Goal: Task Accomplishment & Management: Manage account settings

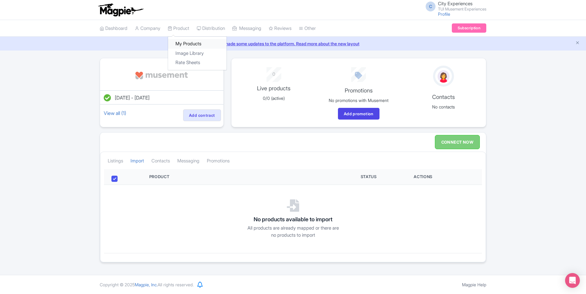
click at [190, 44] on link "My Products" at bounding box center [197, 44] width 58 height 10
click at [193, 41] on link "My Products" at bounding box center [197, 44] width 58 height 10
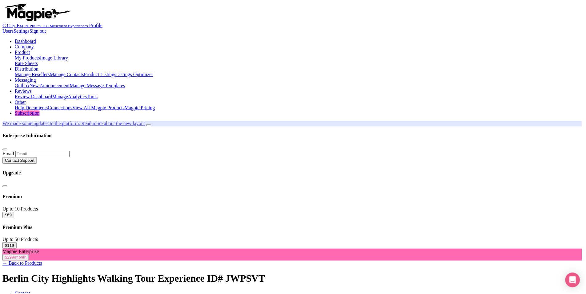
scroll to position [0, 0]
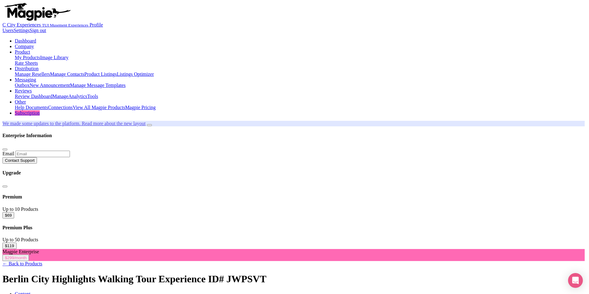
click at [68, 55] on link "Image Library" at bounding box center [54, 57] width 28 height 5
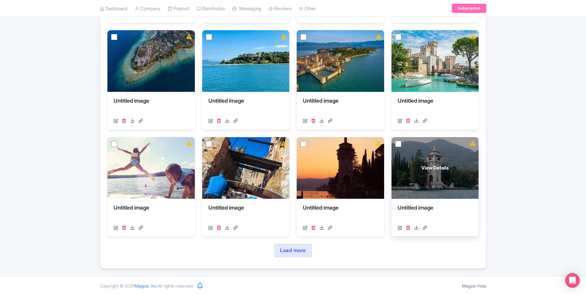
scroll to position [199, 0]
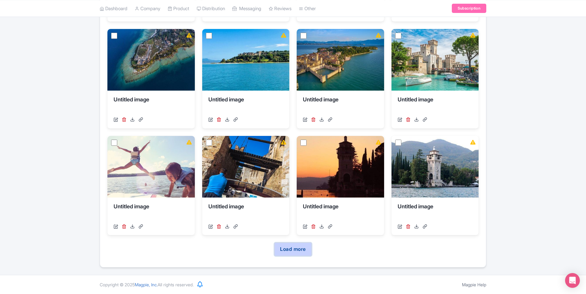
click at [292, 247] on link "Load more" at bounding box center [292, 249] width 37 height 14
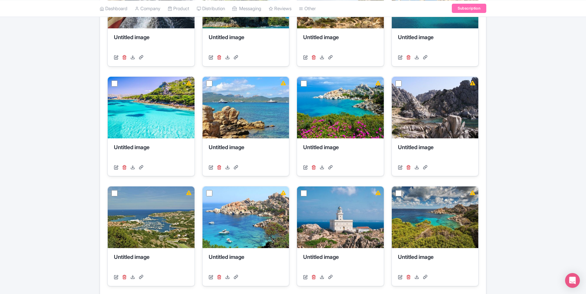
scroll to position [528, 0]
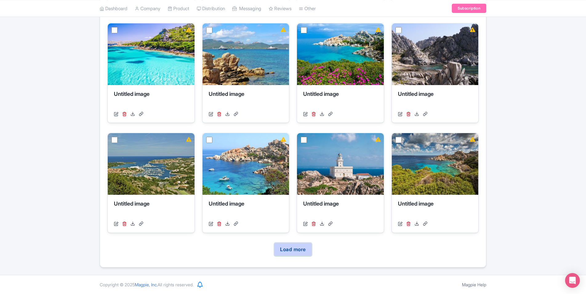
click at [293, 252] on link "Load more" at bounding box center [292, 250] width 37 height 14
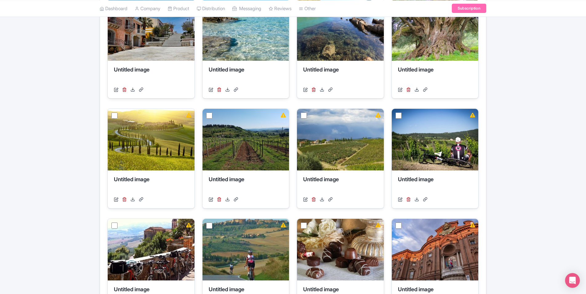
scroll to position [836, 0]
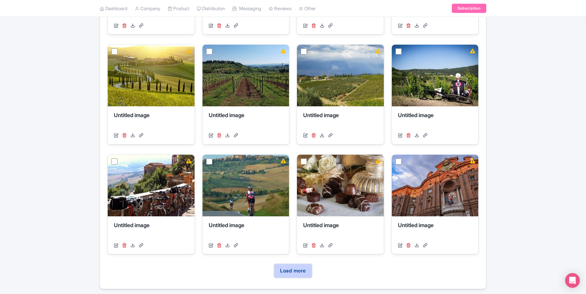
click at [308, 270] on link "Load more" at bounding box center [292, 271] width 37 height 14
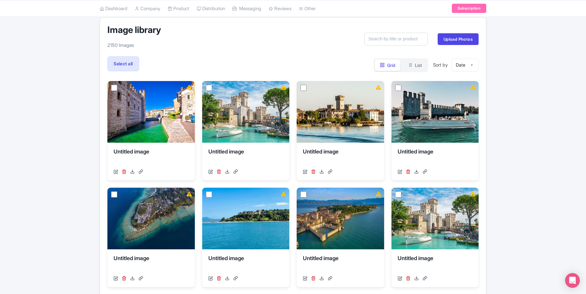
scroll to position [0, 0]
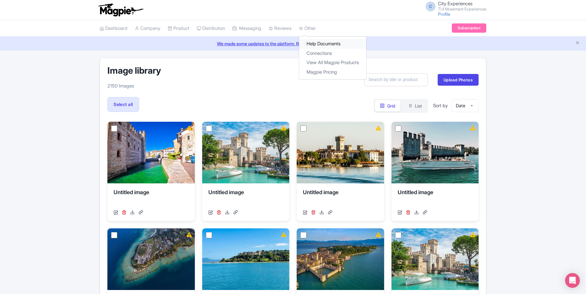
click at [328, 42] on link "Help Documents" at bounding box center [332, 44] width 67 height 10
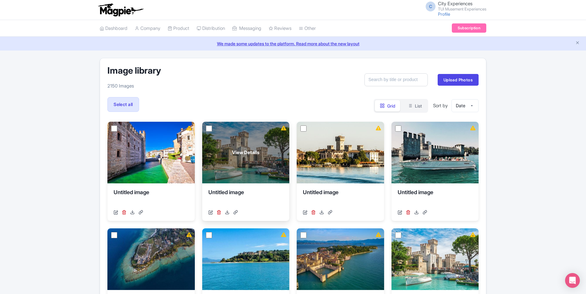
click at [236, 153] on span "View Details" at bounding box center [245, 152] width 27 height 7
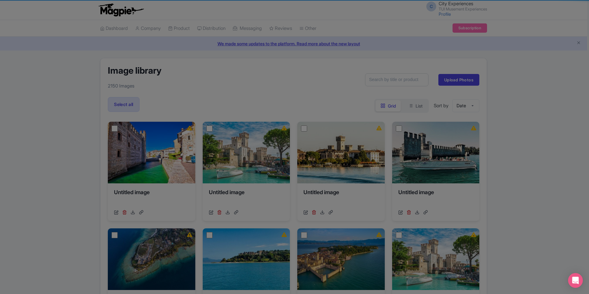
click at [0, 0] on div "Your Image is being upscaled File size: 0.11 MB Dimensions: 720 x 480 px Title …" at bounding box center [0, 0] width 0 height 0
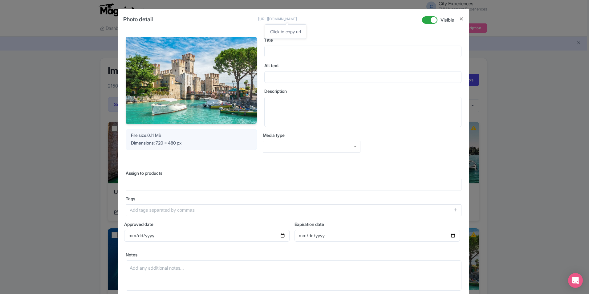
click at [258, 19] on p "https://res.cloudinary.com/hfyvkoyi1/image/upload/v1755612368/rqcuvj3rbvuf5zjhy…" at bounding box center [287, 19] width 58 height 6
click at [281, 19] on p "https://res.cloudinary.com/hfyvkoyi1/image/upload/v1755612368/rqcuvj3rbvuf5zjhy…" at bounding box center [287, 19] width 58 height 6
drag, startPoint x: 370, startPoint y: 17, endPoint x: 207, endPoint y: 20, distance: 162.9
click at [207, 20] on div "Photo detail https://res.cloudinary.com/hfyvkoyi1/image/upload/v1755612368/rqcu…" at bounding box center [293, 19] width 350 height 20
copy p "https://res.cloudinary.com/hfyvkoyi1/image/upload/v1755612368/rqcuvj3rbvuf5zjhy…"
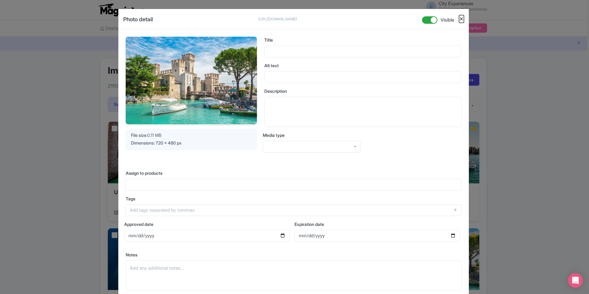
click at [460, 16] on button "Close" at bounding box center [461, 19] width 5 height 8
